Goal: Information Seeking & Learning: Learn about a topic

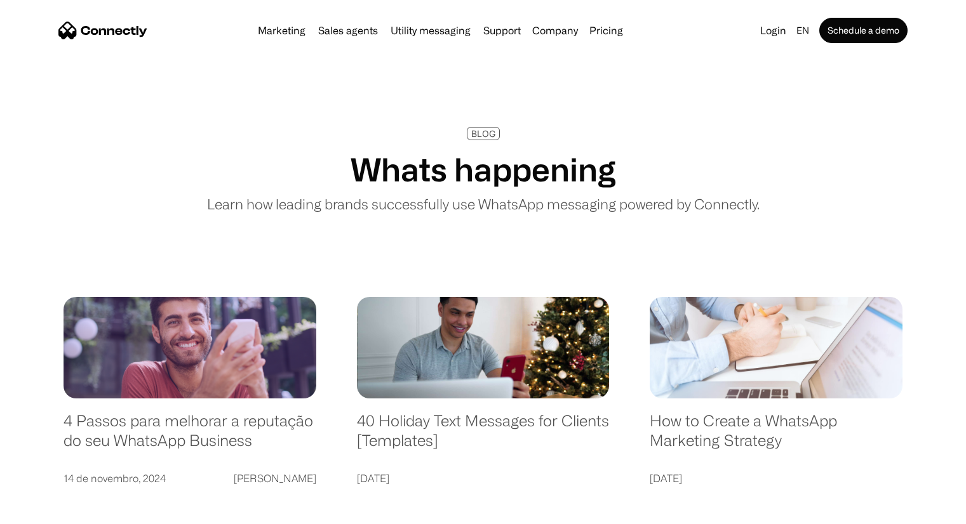
scroll to position [1493, 0]
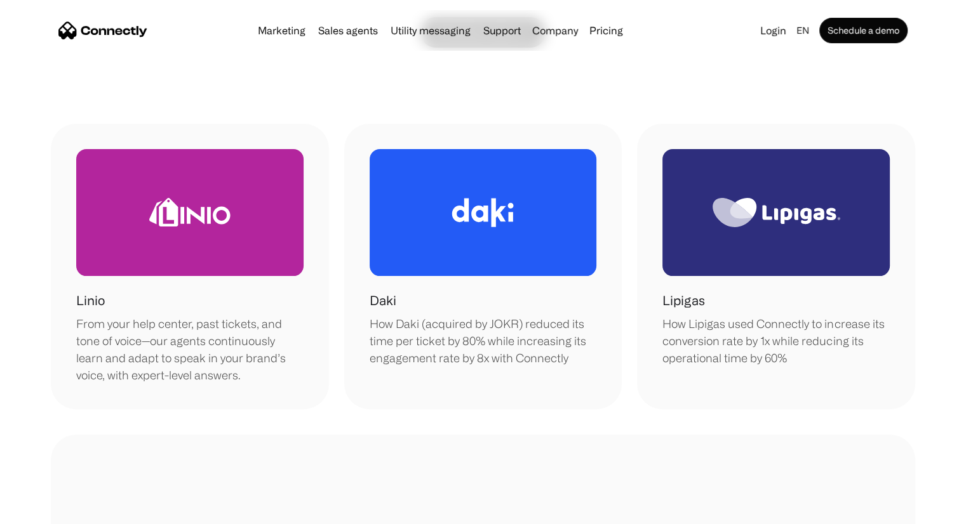
scroll to position [201, 0]
click at [749, 175] on div at bounding box center [775, 212] width 227 height 127
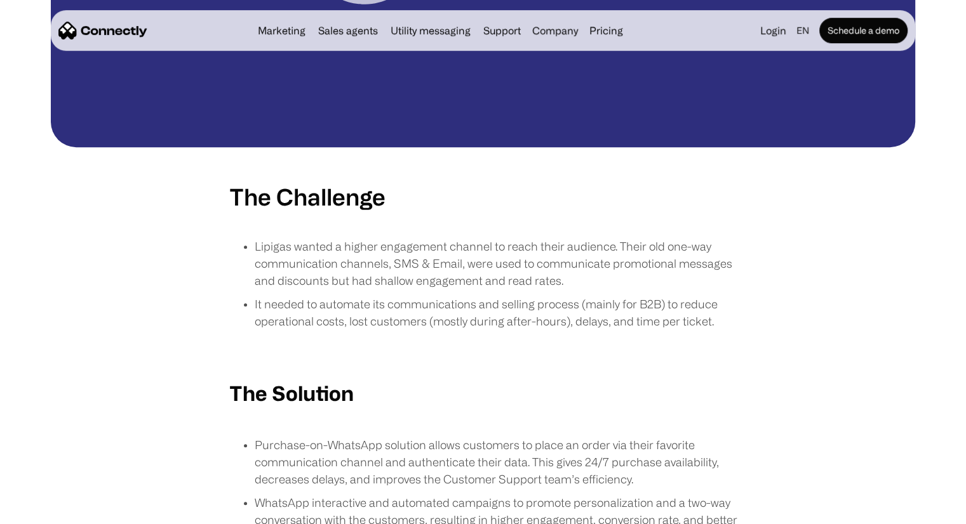
scroll to position [650, 0]
